Goal: Transaction & Acquisition: Subscribe to service/newsletter

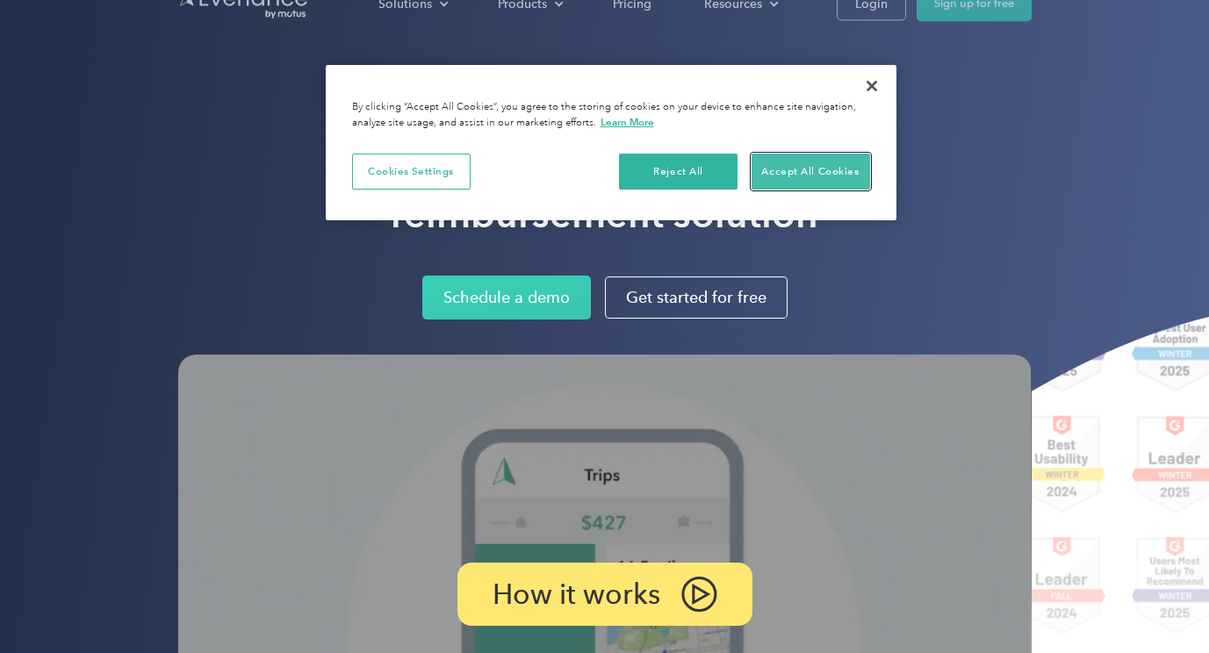
click at [831, 161] on button "Accept All Cookies" at bounding box center [811, 172] width 119 height 37
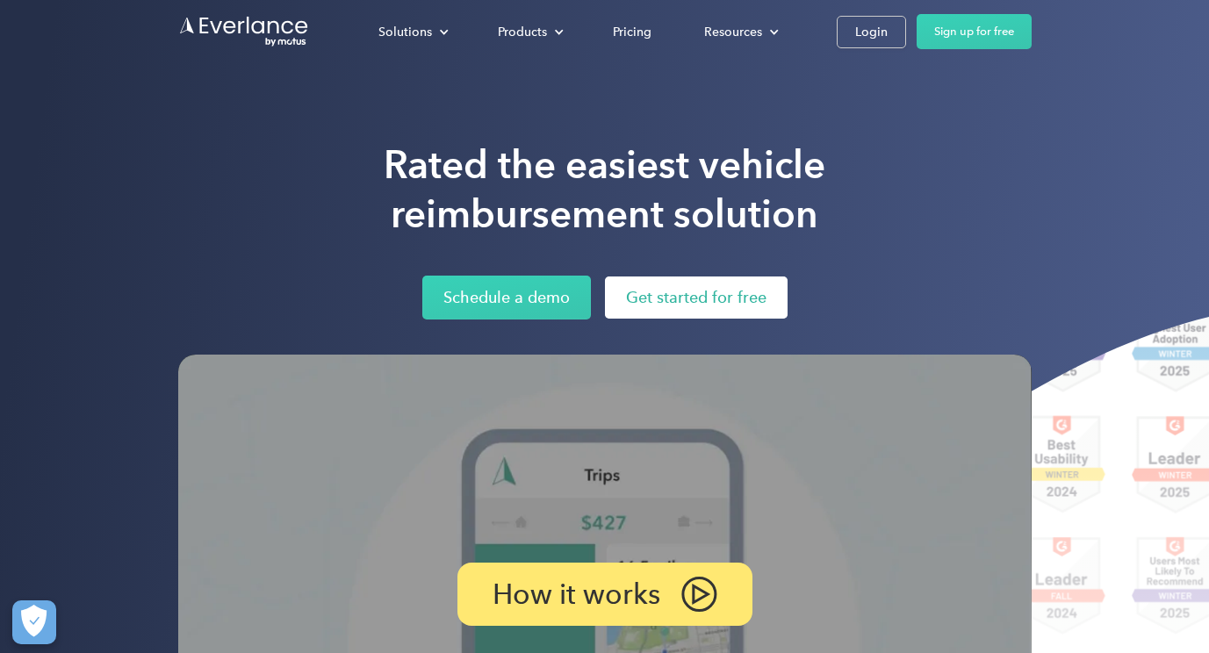
click at [755, 301] on link "Get started for free" at bounding box center [696, 298] width 183 height 42
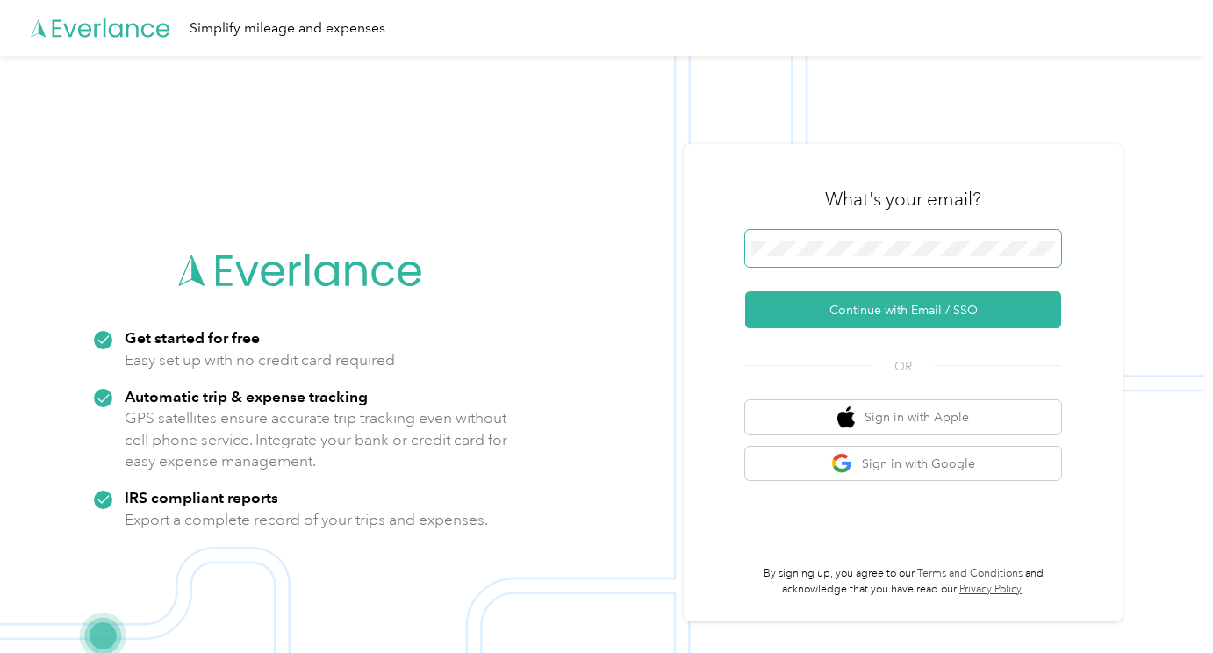
click at [514, 255] on div "Get started for free Easy set up with no credit card required Automatic trip & …" at bounding box center [602, 382] width 1205 height 653
click at [855, 260] on span at bounding box center [903, 248] width 316 height 37
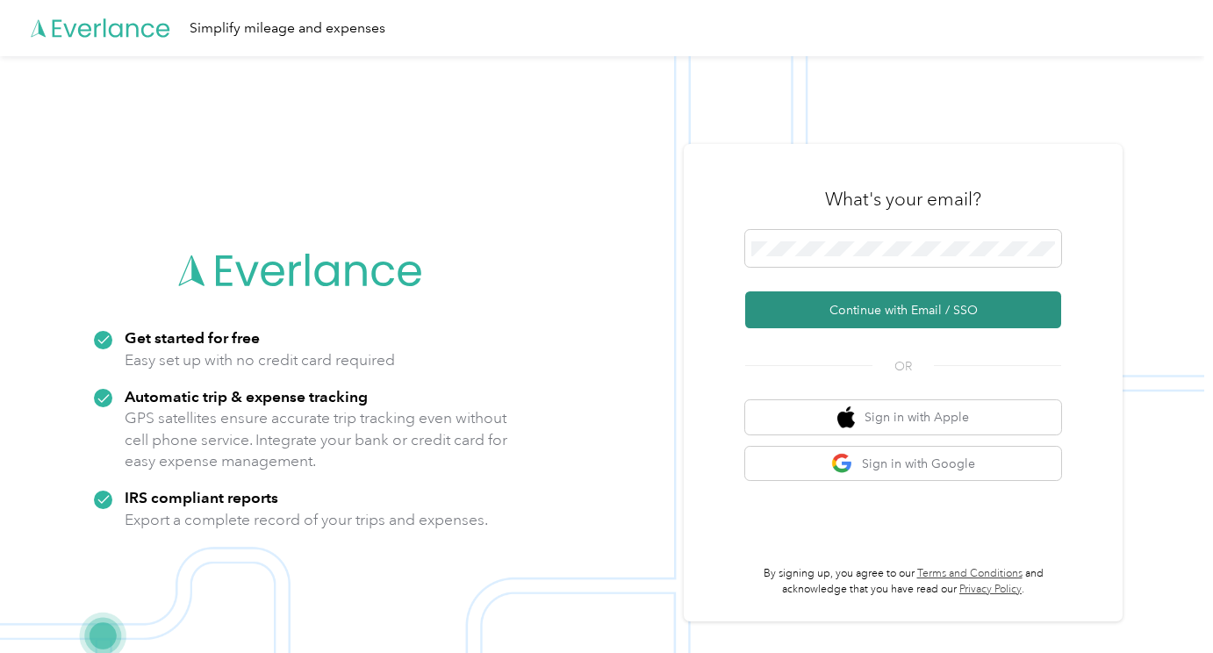
click at [882, 326] on button "Continue with Email / SSO" at bounding box center [903, 309] width 316 height 37
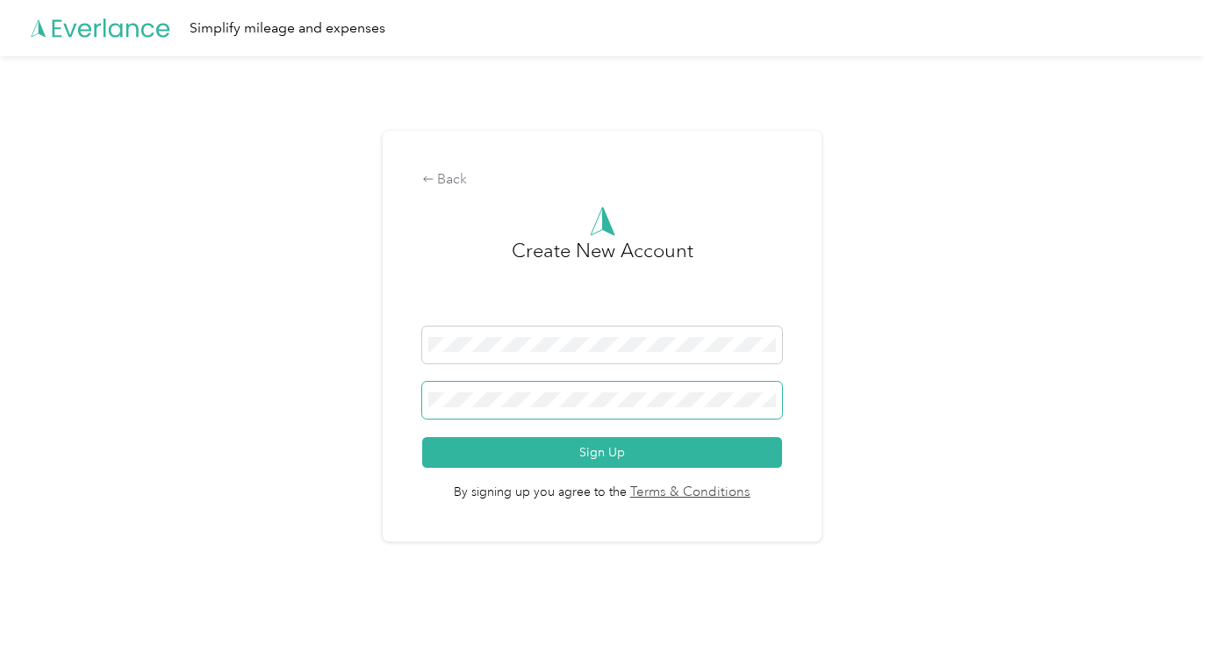
click at [579, 414] on span at bounding box center [602, 400] width 361 height 37
click at [586, 409] on span at bounding box center [602, 400] width 361 height 37
click at [602, 468] on span "By signing up you agree to the Terms & Conditions" at bounding box center [602, 485] width 361 height 35
click at [603, 468] on span "By signing up you agree to the Terms & Conditions" at bounding box center [602, 485] width 361 height 35
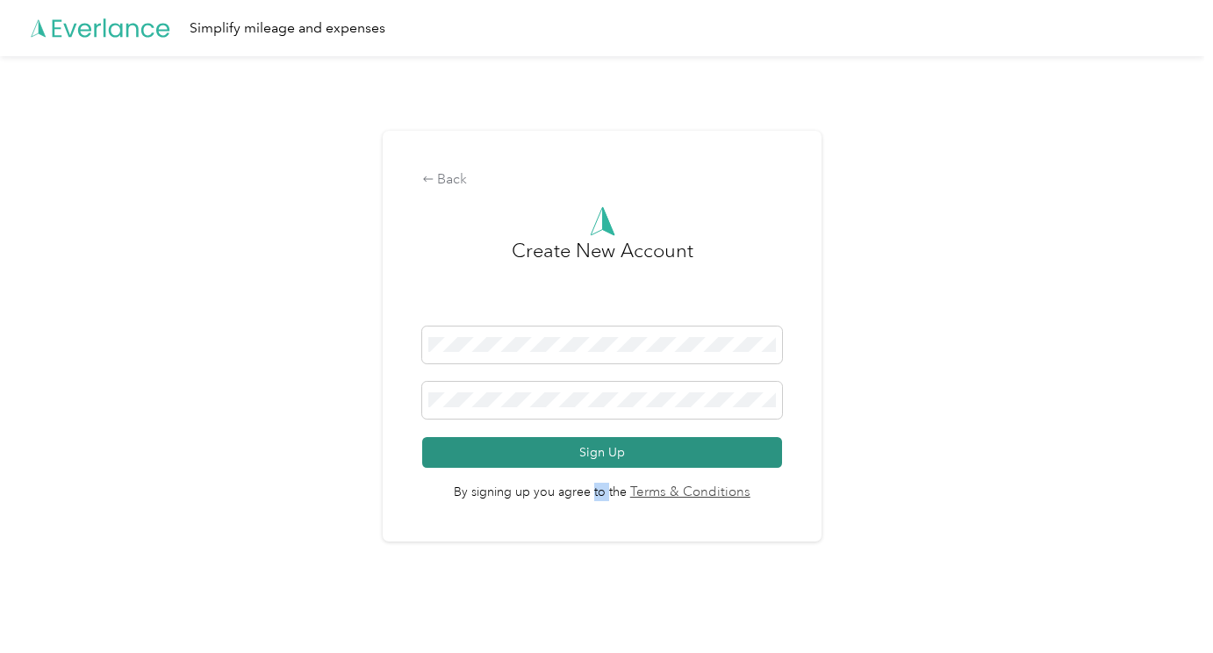
drag, startPoint x: 603, startPoint y: 468, endPoint x: 502, endPoint y: 455, distance: 101.8
click at [503, 455] on button "Sign Up" at bounding box center [602, 452] width 361 height 31
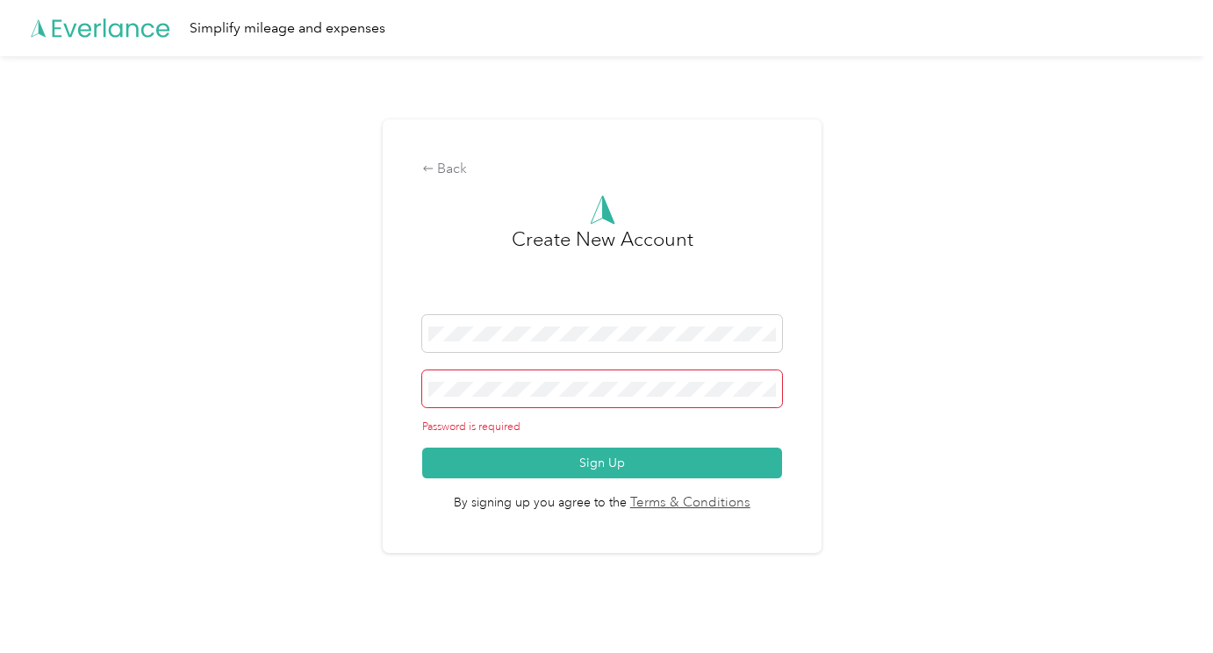
click at [546, 399] on span at bounding box center [602, 389] width 361 height 37
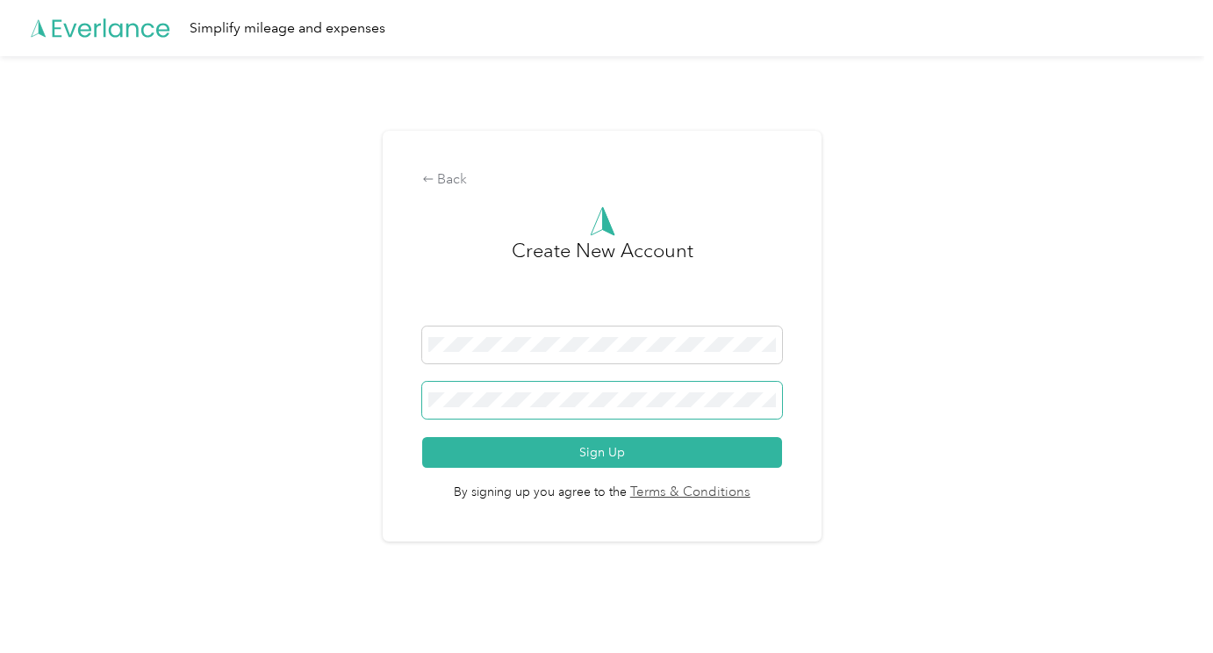
click at [422, 437] on button "Sign Up" at bounding box center [602, 452] width 361 height 31
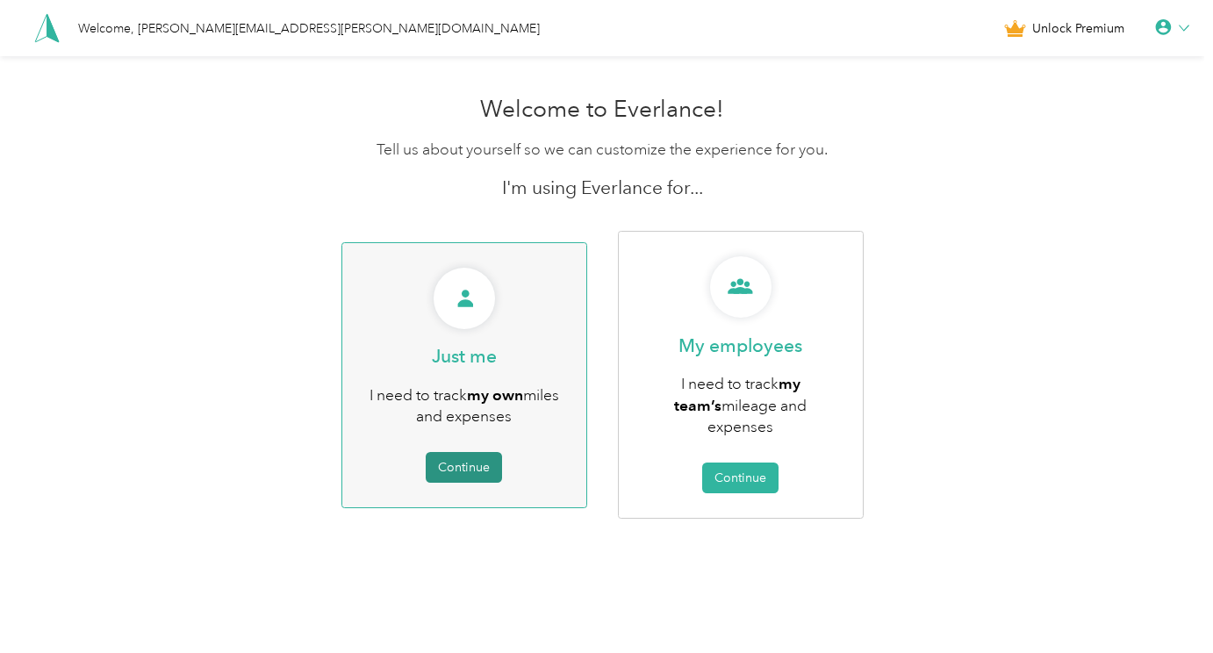
click at [469, 455] on button "Continue" at bounding box center [464, 467] width 76 height 31
